Goal: Transaction & Acquisition: Purchase product/service

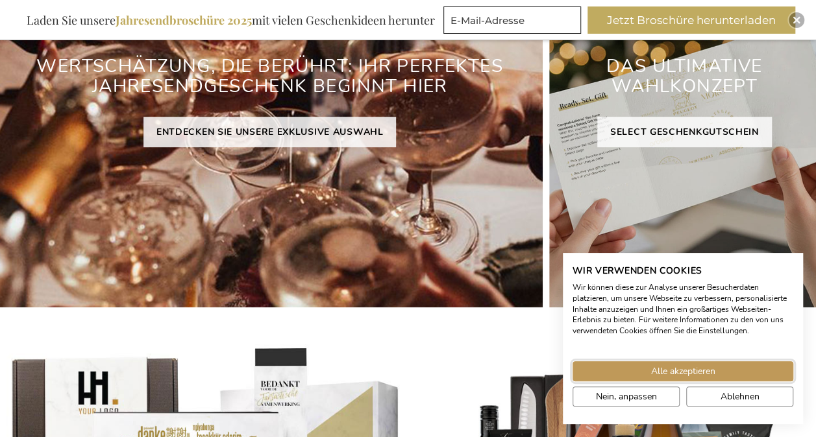
drag, startPoint x: 687, startPoint y: 370, endPoint x: 613, endPoint y: 345, distance: 78.0
click at [687, 370] on span "Alle akzeptieren" at bounding box center [683, 372] width 64 height 14
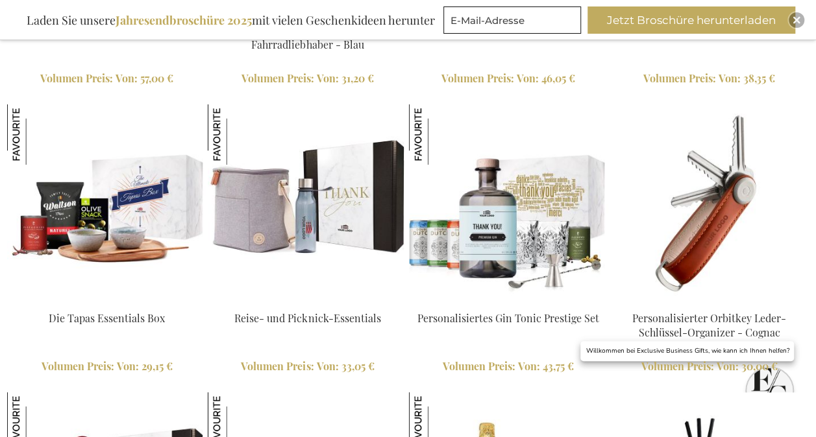
scroll to position [2442, 0]
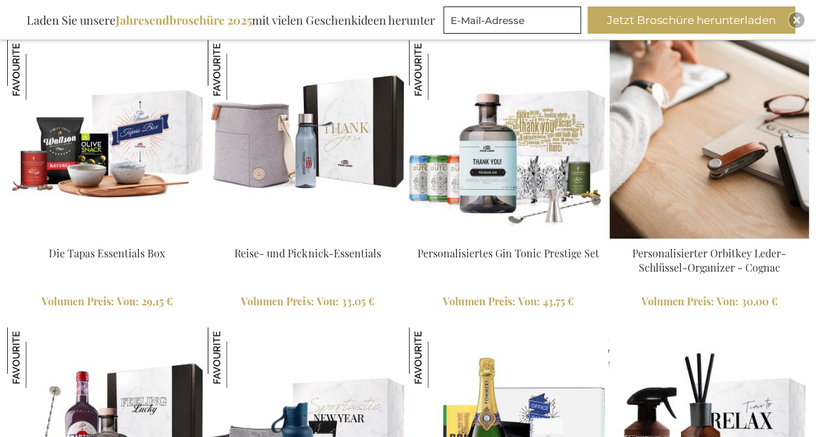
click at [763, 256] on link "Personalisierter Orbitkey Leder-Schlüssel-Organizer - Cognac" at bounding box center [709, 261] width 154 height 29
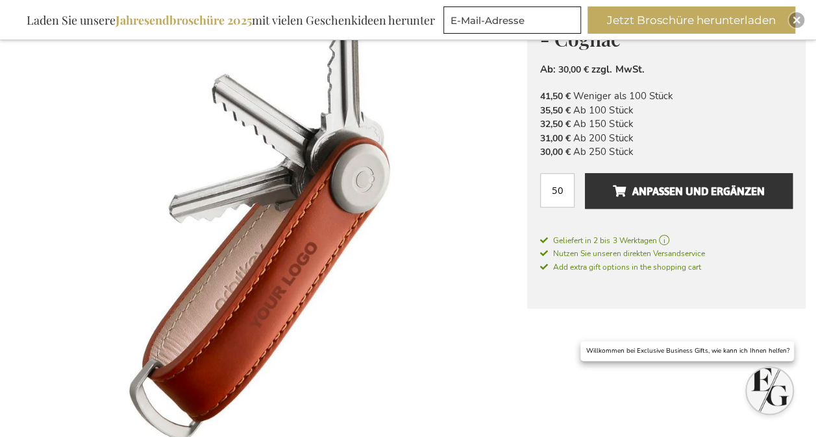
scroll to position [519, 0]
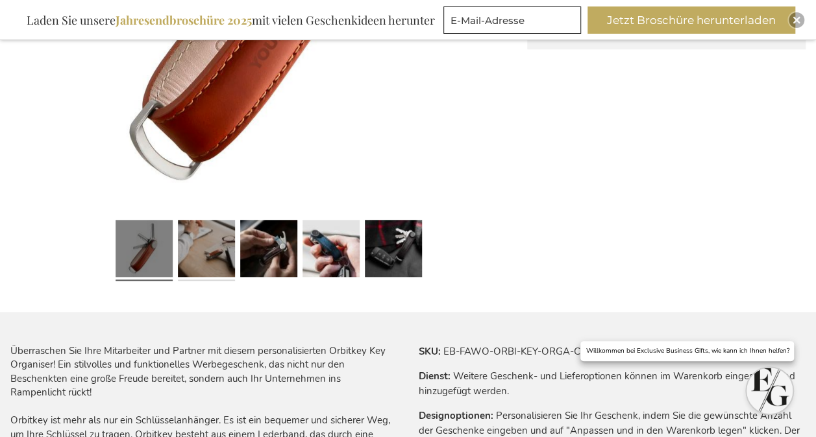
click at [213, 256] on link at bounding box center [206, 250] width 57 height 71
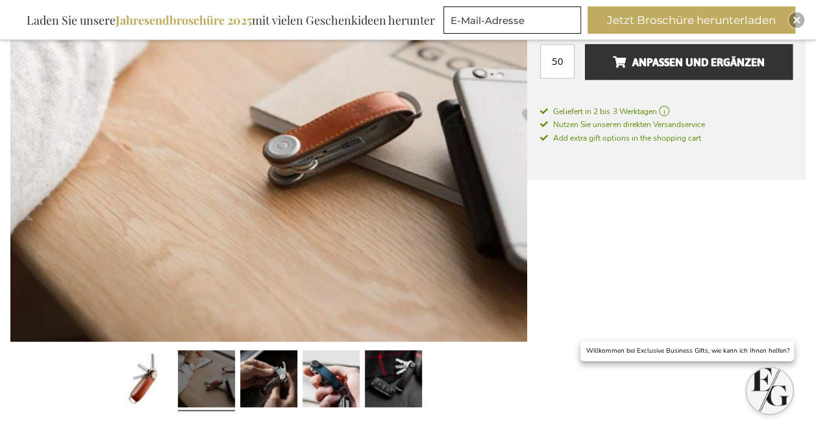
scroll to position [389, 0]
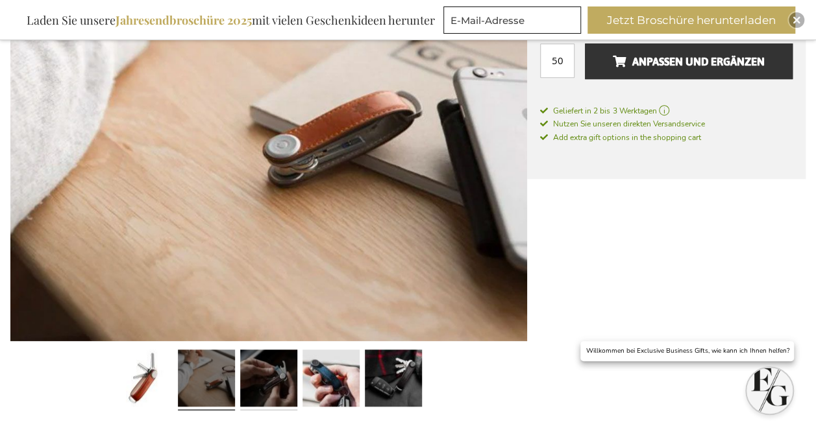
click at [270, 362] on link at bounding box center [268, 380] width 57 height 71
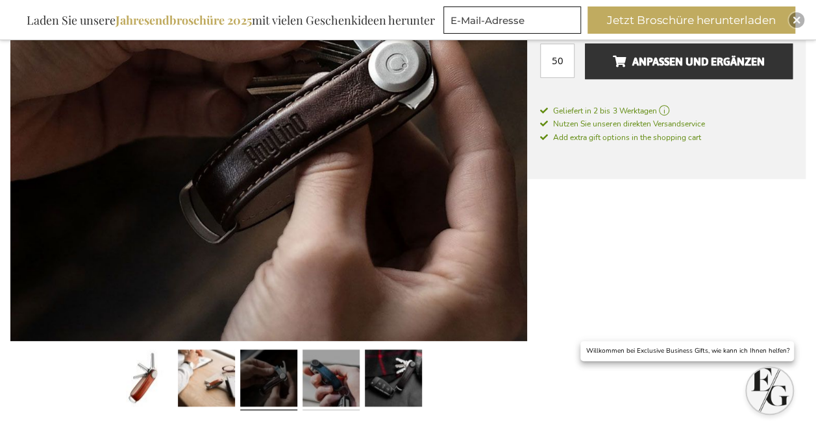
click at [356, 375] on link at bounding box center [330, 380] width 57 height 71
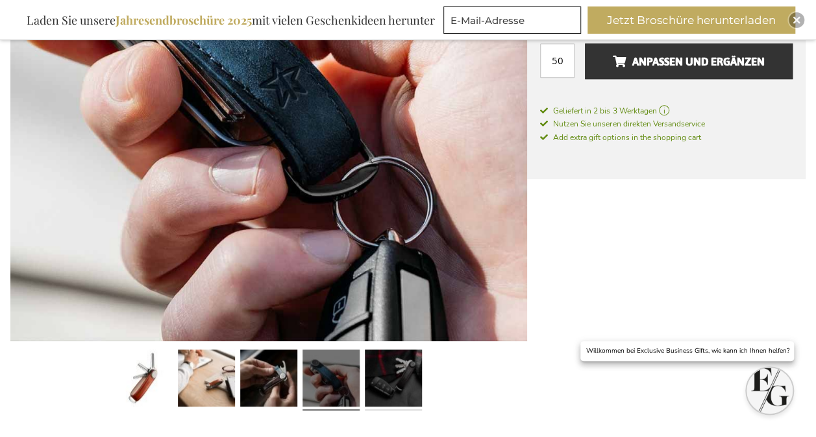
click at [389, 375] on link at bounding box center [393, 380] width 57 height 71
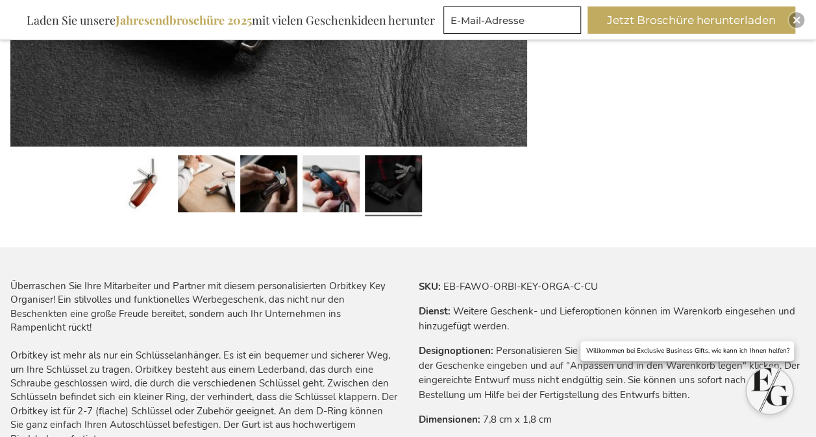
scroll to position [714, 0]
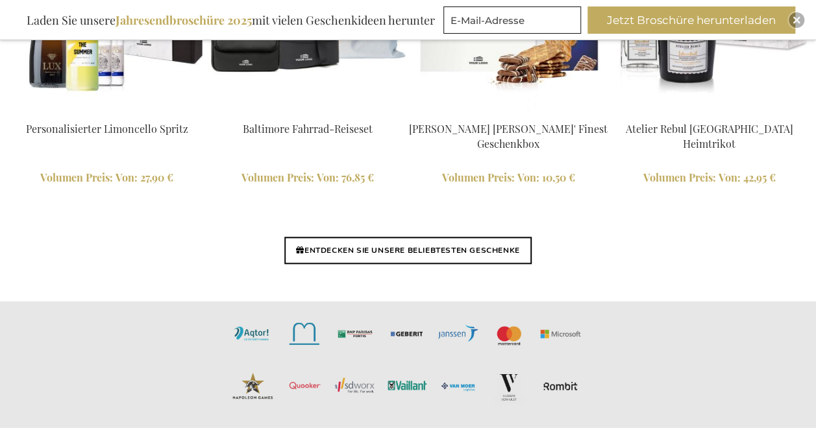
scroll to position [3289, 0]
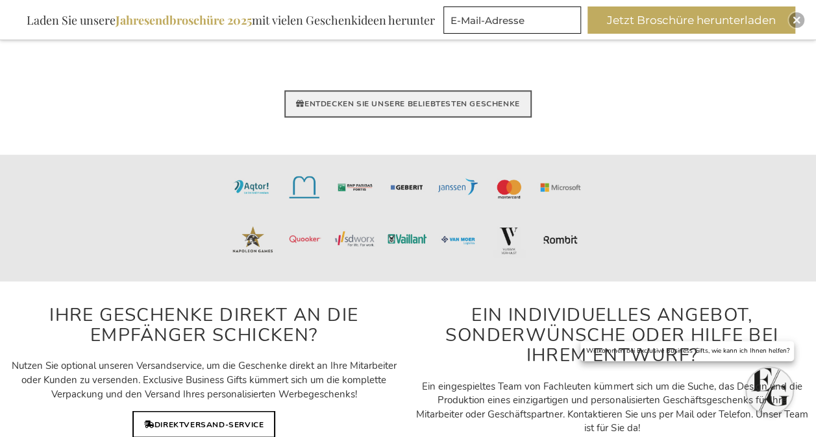
click at [434, 107] on link "ENTDECKEN SIE UNSERE BELIEBTESTEN GESCHENKE" at bounding box center [407, 103] width 247 height 27
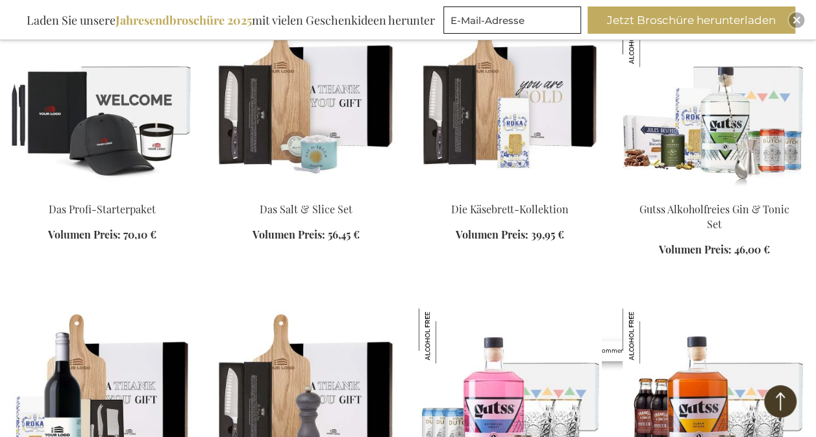
scroll to position [1038, 0]
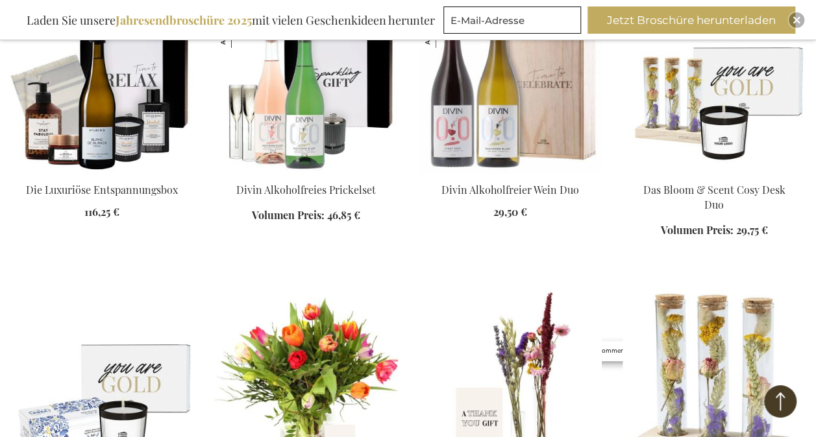
scroll to position [2207, 0]
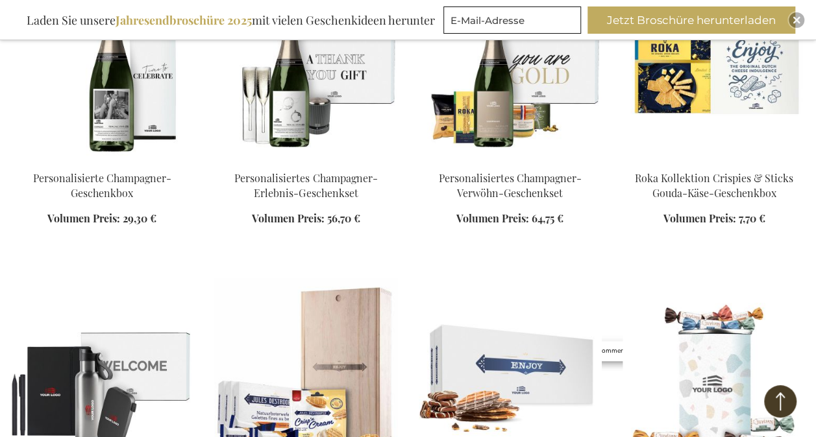
scroll to position [2791, 0]
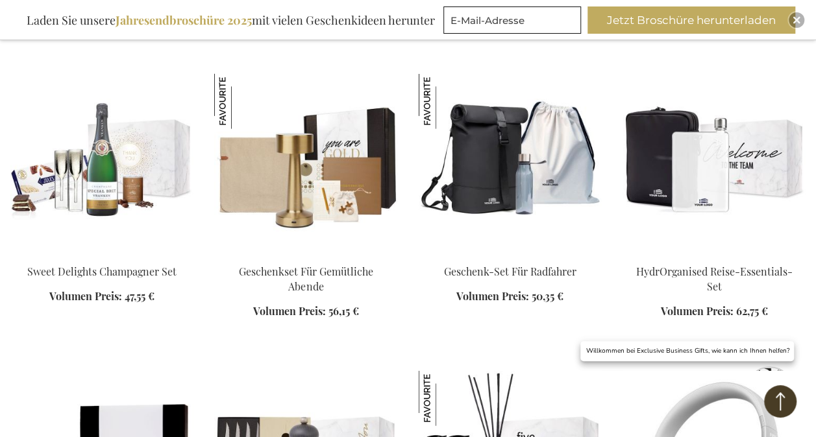
scroll to position [3765, 0]
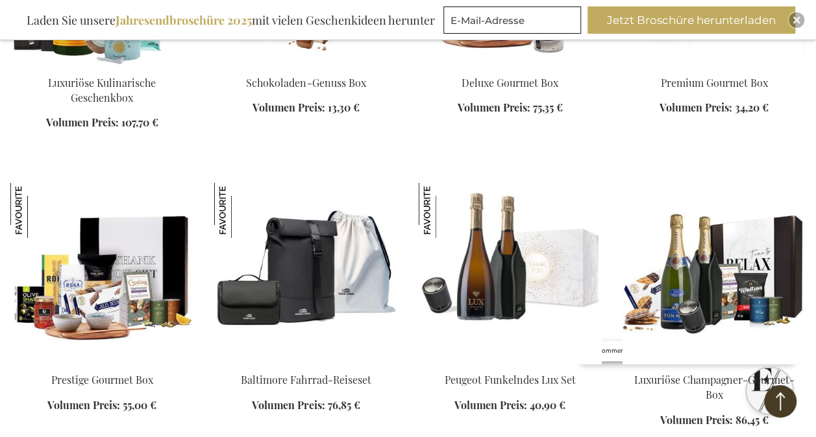
scroll to position [4803, 0]
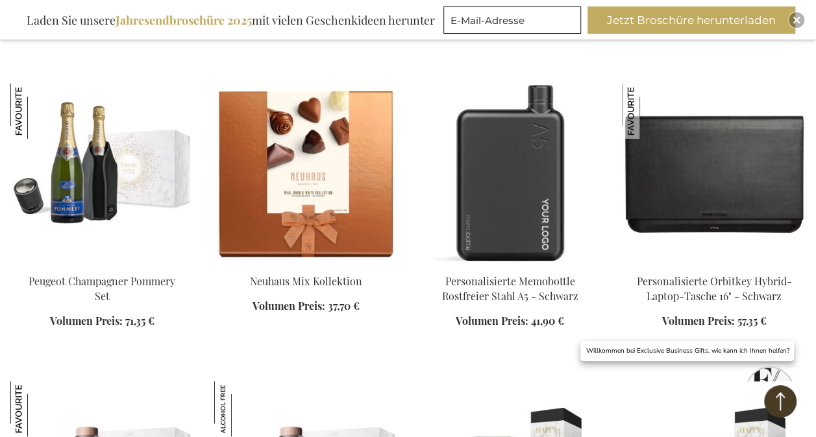
scroll to position [4998, 0]
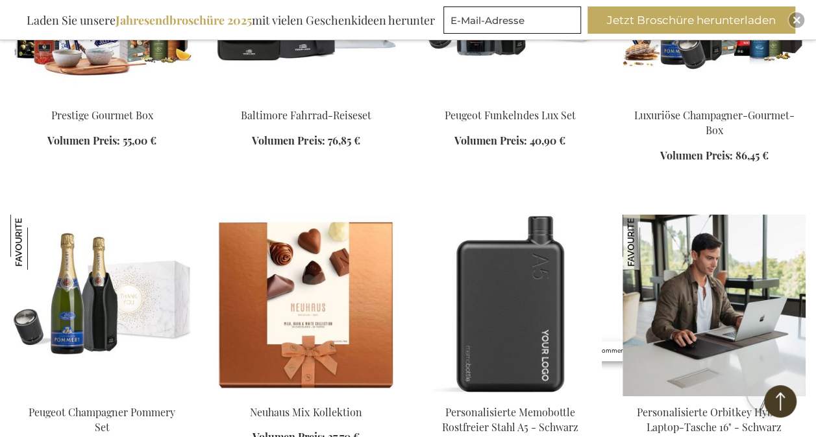
scroll to position [4868, 0]
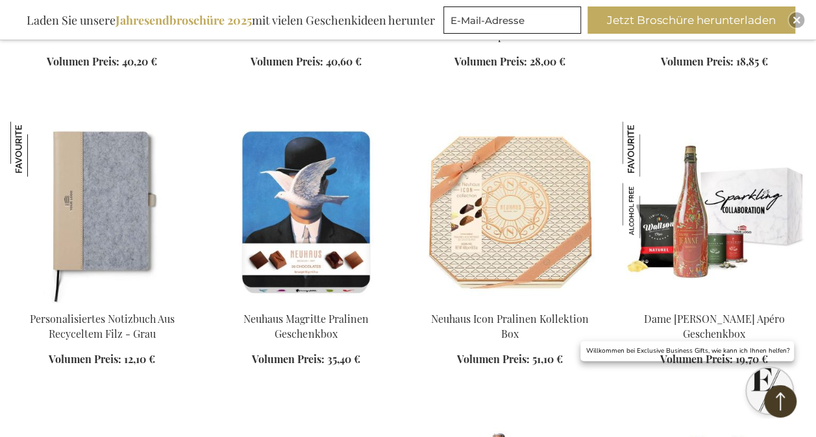
scroll to position [5842, 0]
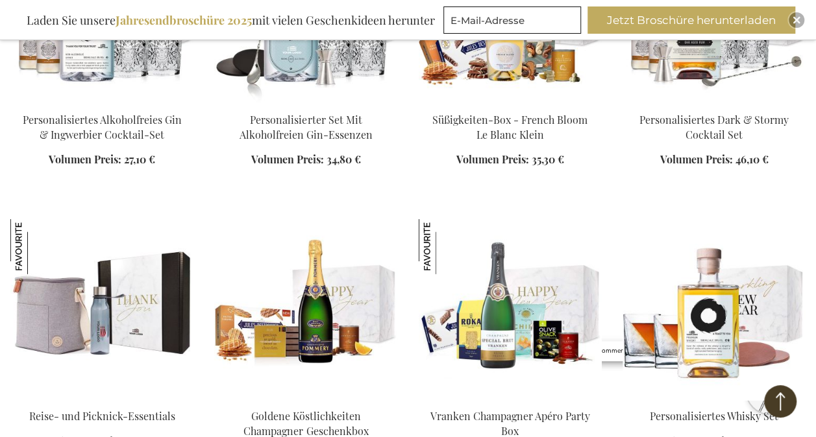
scroll to position [6685, 0]
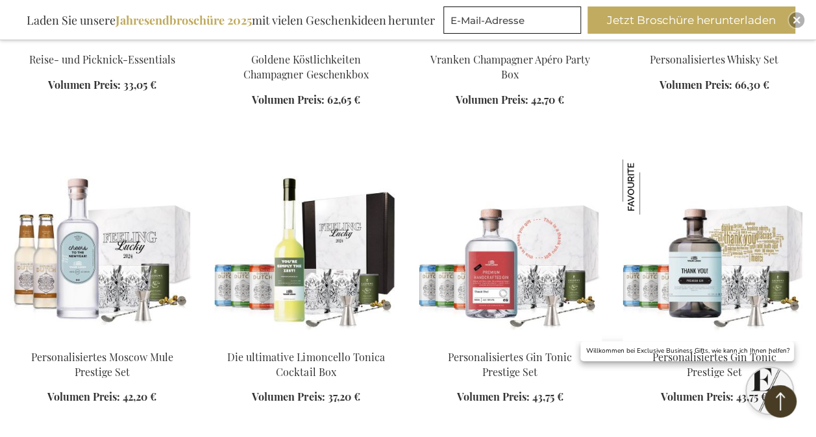
scroll to position [7269, 0]
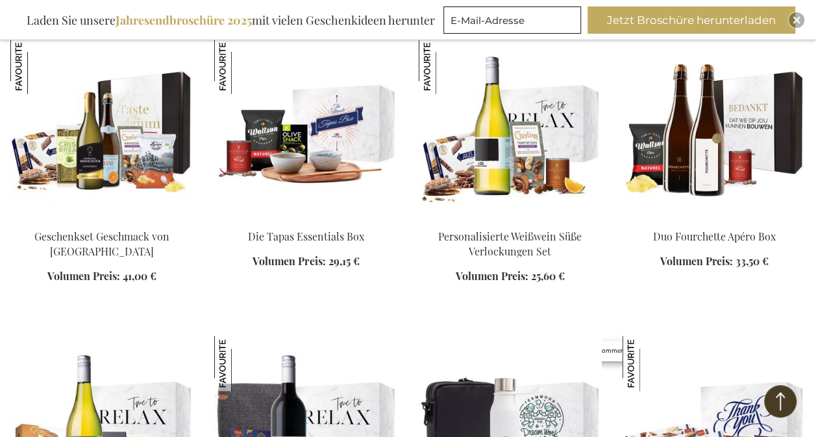
scroll to position [7854, 0]
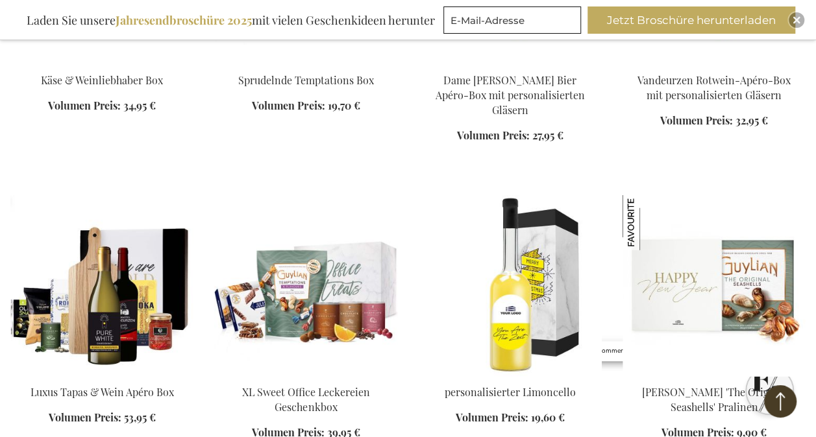
scroll to position [9022, 0]
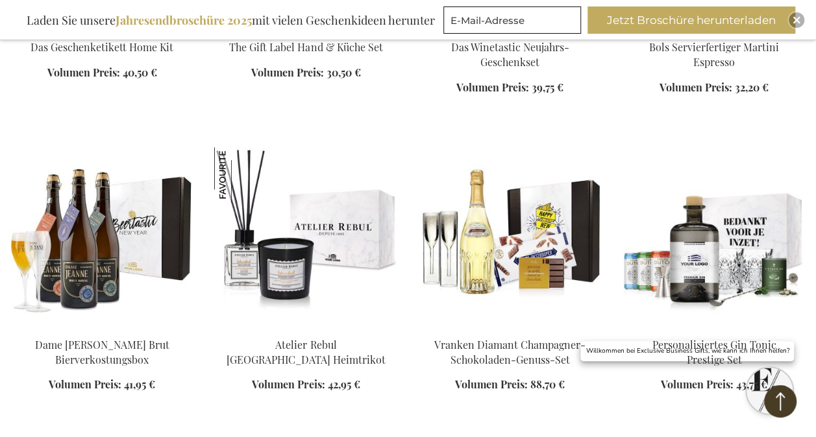
scroll to position [9996, 0]
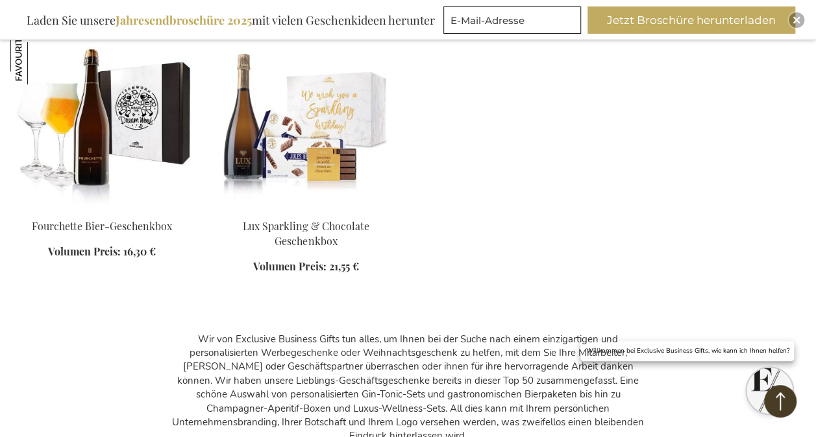
scroll to position [10255, 0]
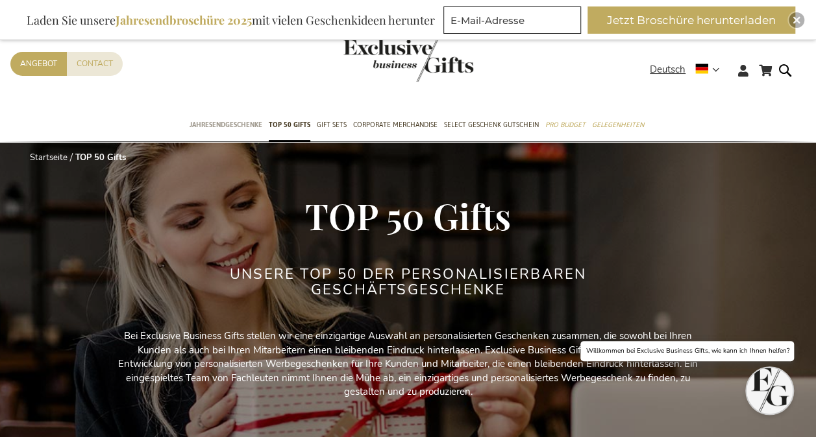
click at [238, 123] on span "Jahresendgeschenke" at bounding box center [226, 125] width 73 height 14
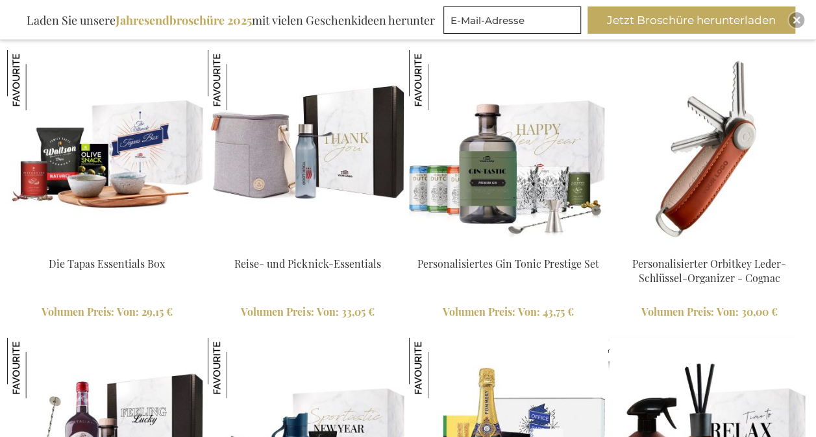
scroll to position [2444, 0]
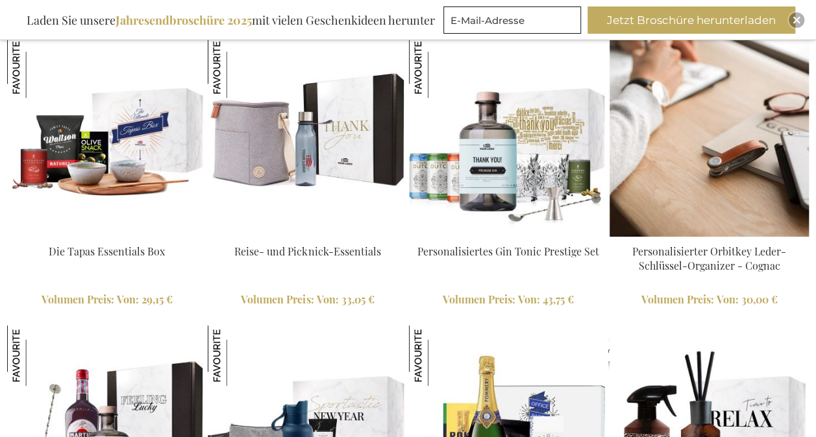
click at [709, 200] on img at bounding box center [708, 137] width 199 height 199
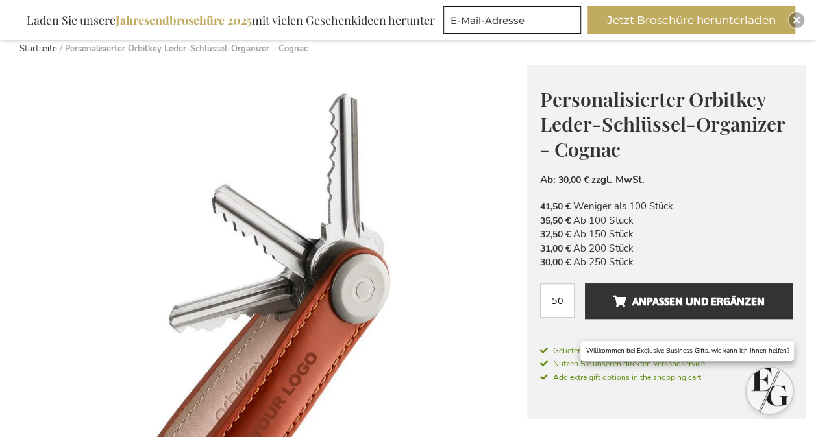
scroll to position [130, 0]
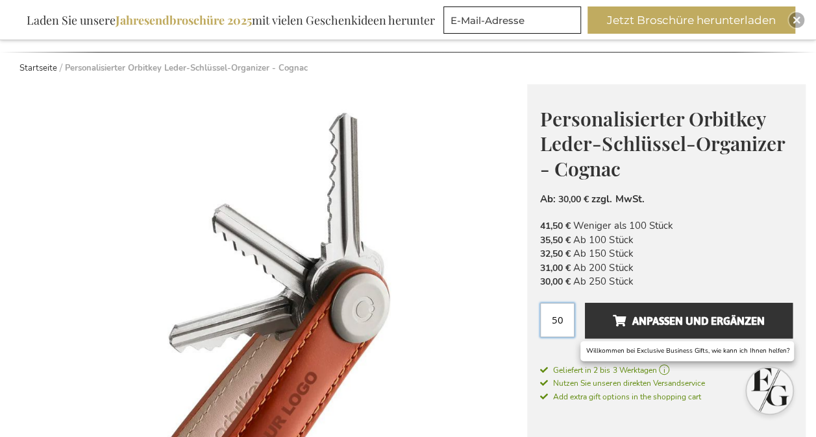
drag, startPoint x: 554, startPoint y: 318, endPoint x: 536, endPoint y: 319, distance: 18.2
click at [536, 319] on div "Personalisierter Orbitkey [PERSON_NAME]-Organizer - Cognac Orbitkey is an Austr…" at bounding box center [666, 261] width 278 height 354
type input "100"
click at [714, 243] on li "35,50 € Ab 100 Stück" at bounding box center [666, 241] width 252 height 14
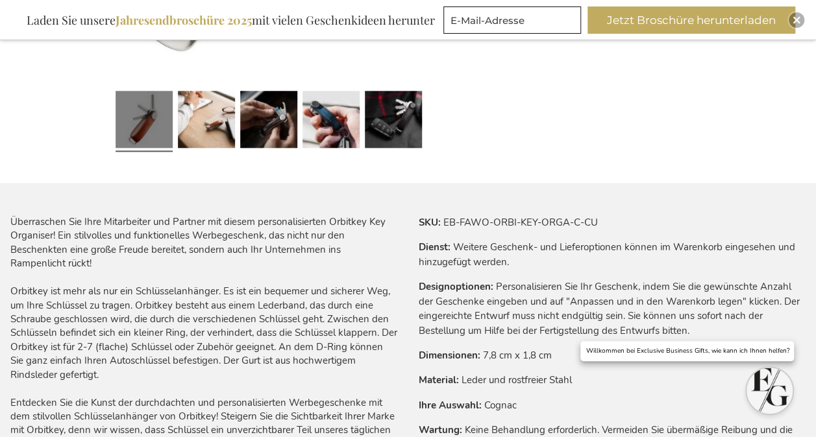
scroll to position [649, 0]
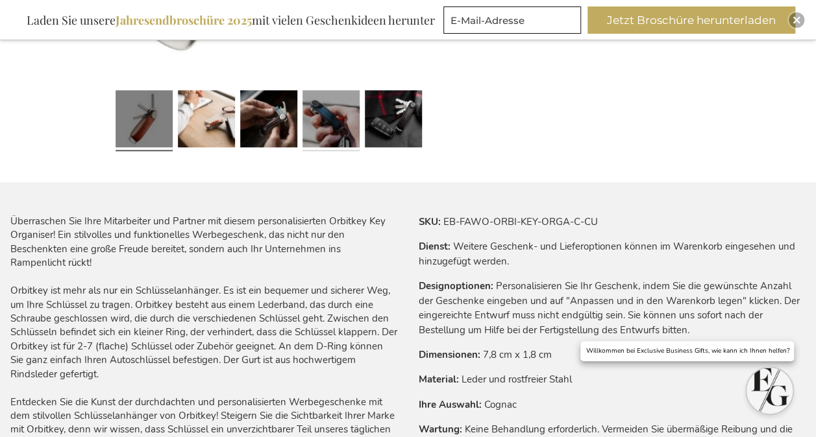
click at [336, 114] on link at bounding box center [330, 120] width 57 height 71
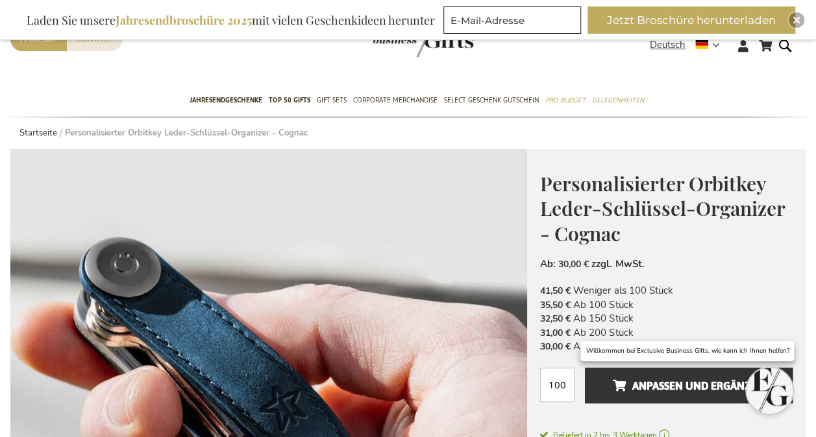
scroll to position [195, 0]
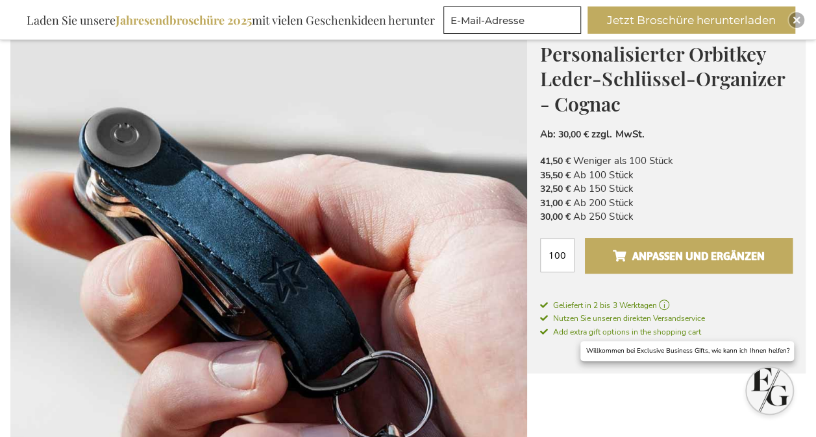
click at [698, 252] on span "Anpassen und ergänzen" at bounding box center [689, 256] width 152 height 21
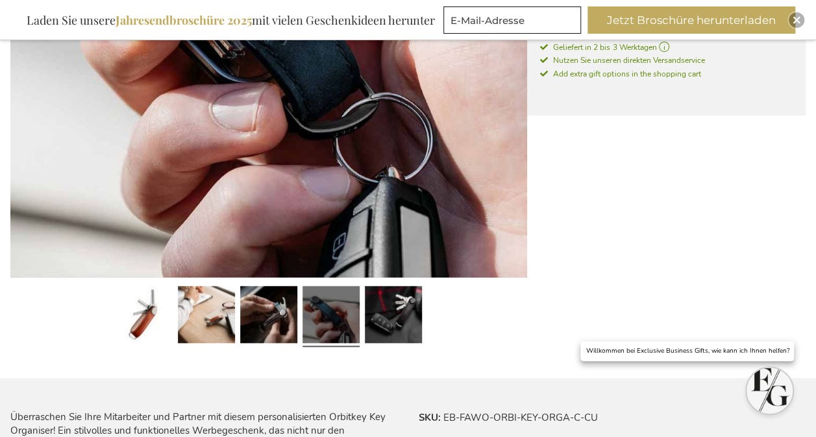
scroll to position [454, 0]
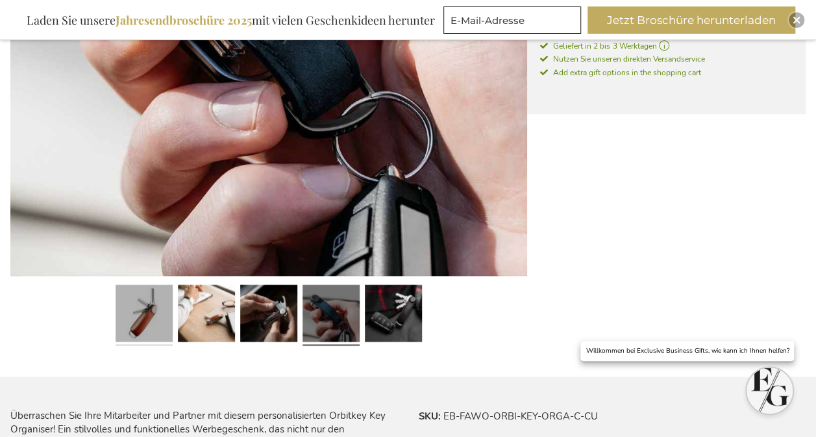
click at [153, 313] on link at bounding box center [144, 315] width 57 height 71
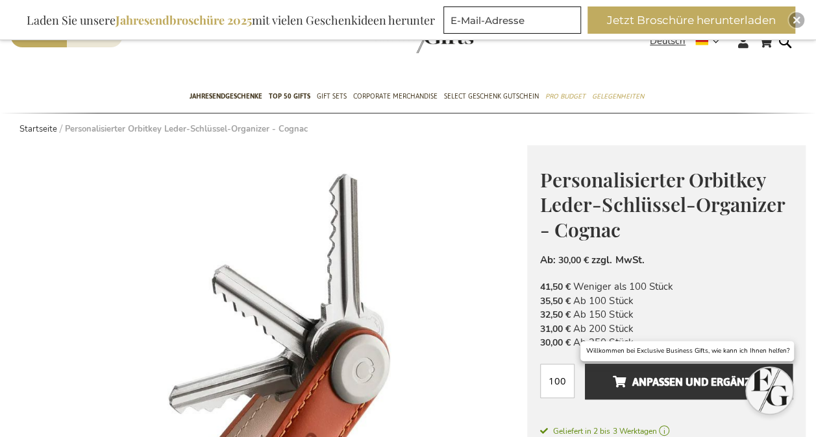
scroll to position [65, 0]
